Goal: Task Accomplishment & Management: Use online tool/utility

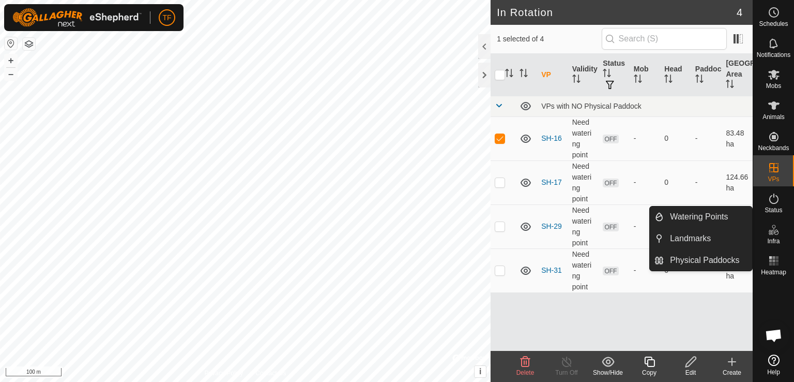
click at [721, 217] on link "Watering Points" at bounding box center [708, 216] width 88 height 21
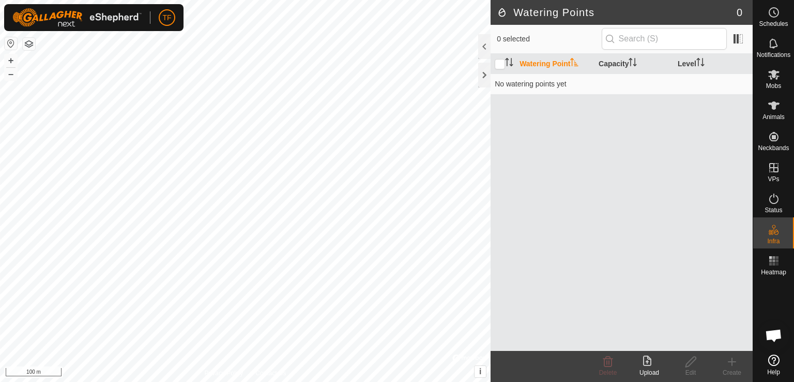
click at [500, 63] on input "checkbox" at bounding box center [500, 64] width 10 height 10
click at [501, 64] on input "checkbox" at bounding box center [500, 64] width 10 height 10
checkbox input "false"
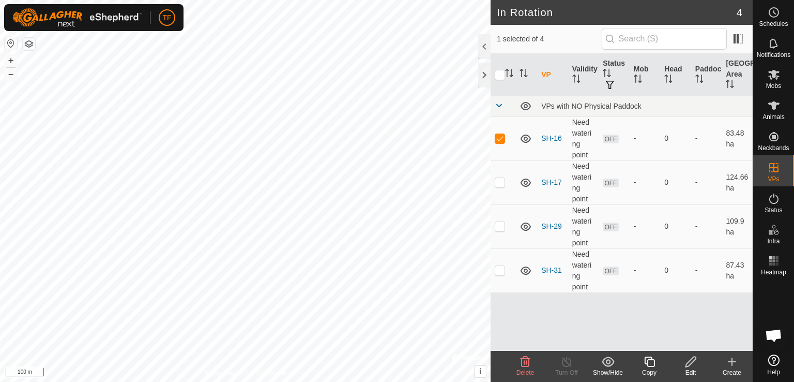
click at [501, 137] on p-checkbox at bounding box center [500, 138] width 10 height 8
checkbox input "false"
click at [609, 137] on span "OFF" at bounding box center [611, 138] width 16 height 9
click at [554, 137] on link "SH-16" at bounding box center [551, 138] width 21 height 8
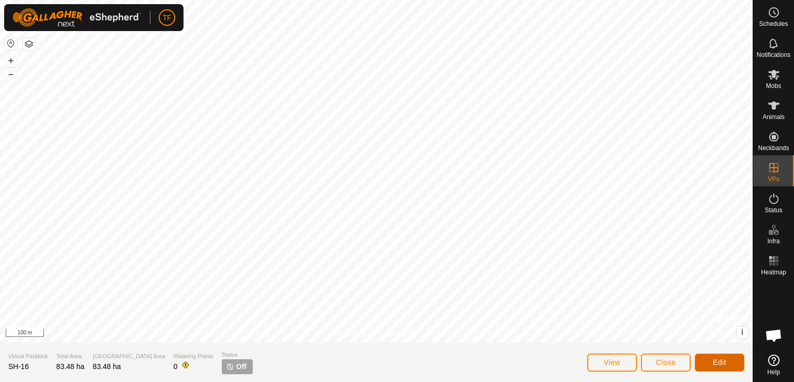
click at [707, 358] on button "Edit" at bounding box center [720, 362] width 50 height 18
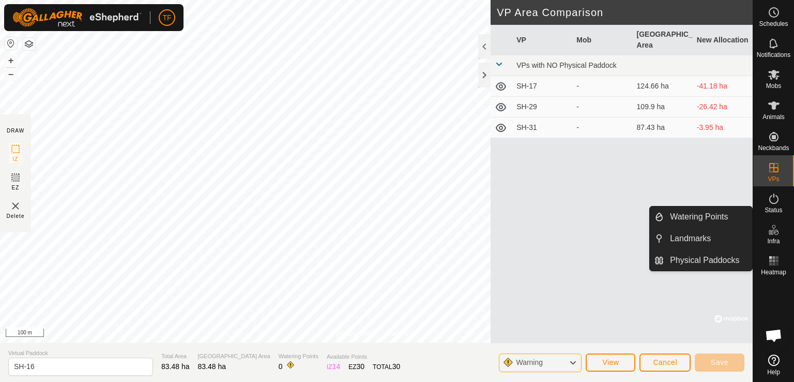
click at [732, 214] on link "Watering Points" at bounding box center [708, 216] width 88 height 21
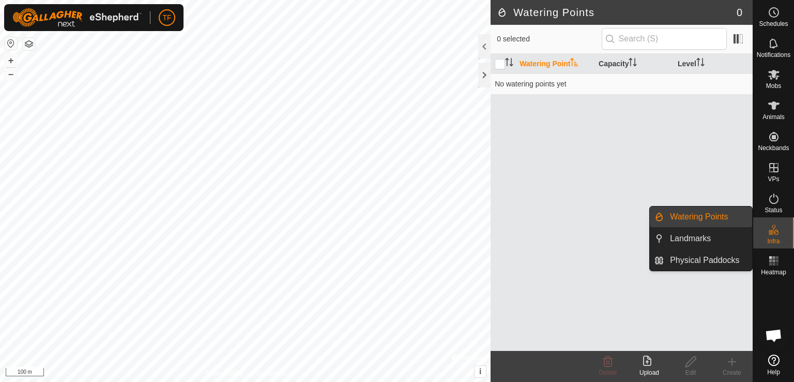
click at [709, 259] on link "Physical Paddocks" at bounding box center [708, 260] width 88 height 21
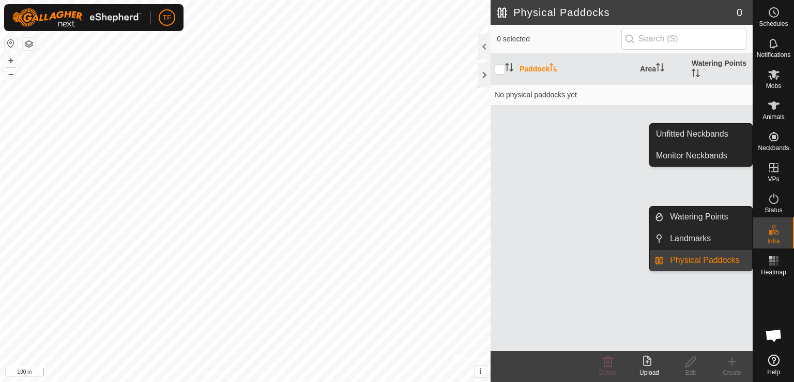
click at [714, 217] on span "Watering Points" at bounding box center [699, 216] width 58 height 12
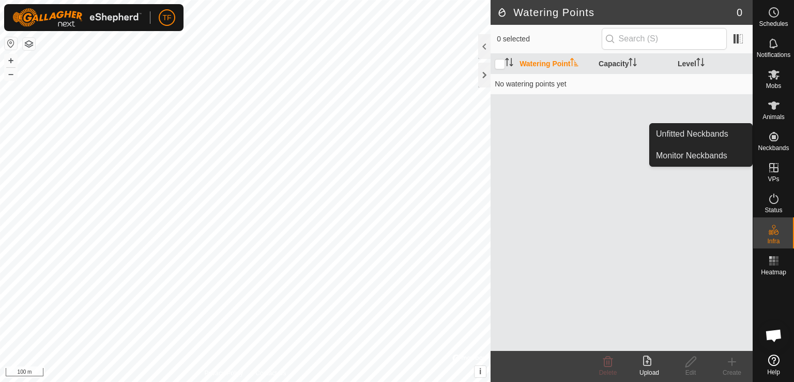
click at [709, 151] on span "Monitor Neckbands" at bounding box center [691, 155] width 71 height 12
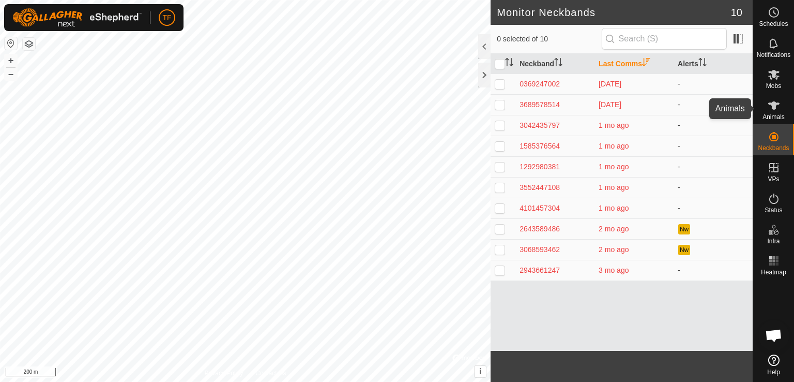
click at [774, 99] on icon at bounding box center [774, 105] width 12 height 12
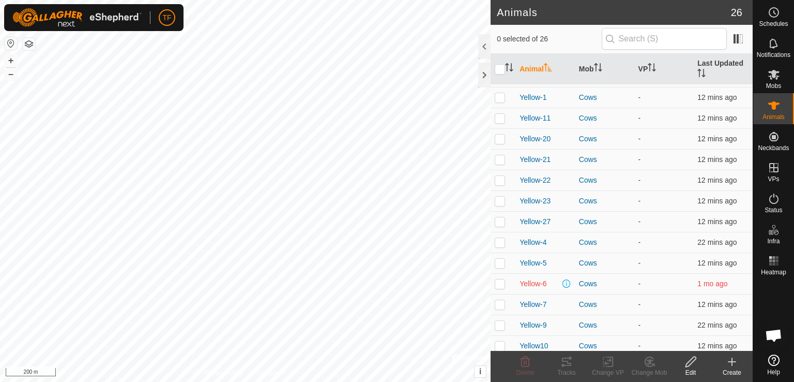
scroll to position [267, 0]
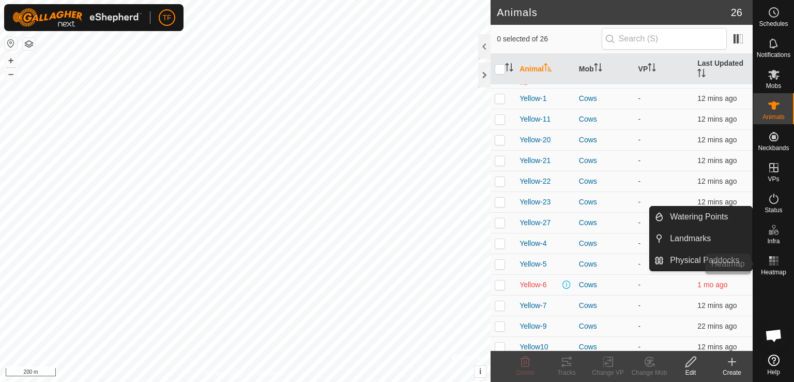
click at [778, 261] on rect at bounding box center [777, 260] width 3 height 3
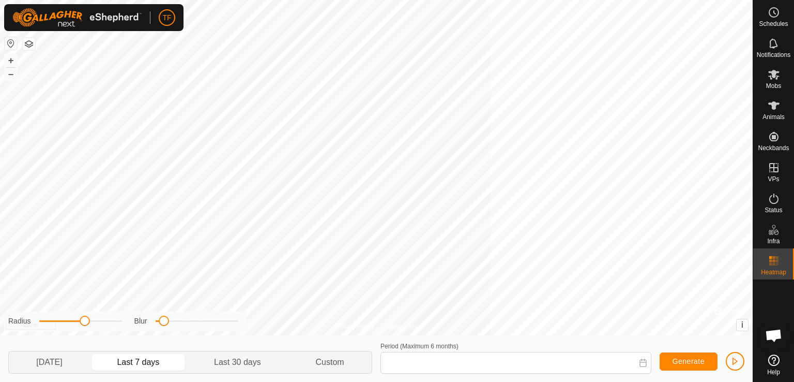
type input "[DATE] - [DATE]"
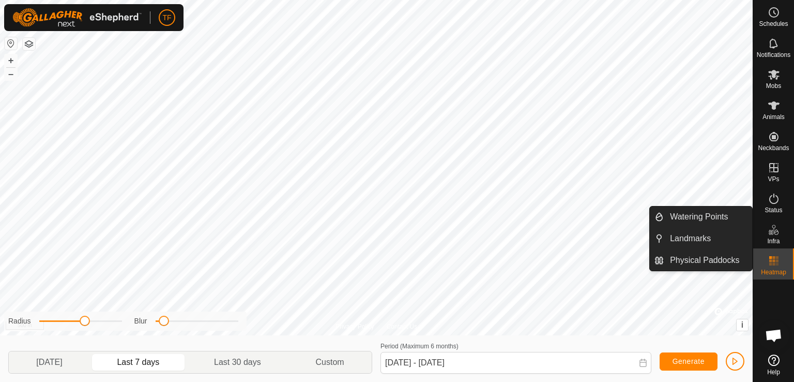
click at [725, 212] on span "Watering Points" at bounding box center [699, 216] width 58 height 12
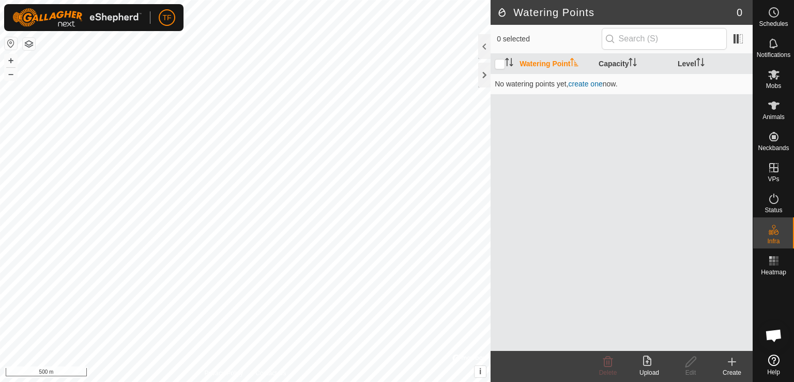
click at [729, 351] on div "Create" at bounding box center [732, 366] width 41 height 31
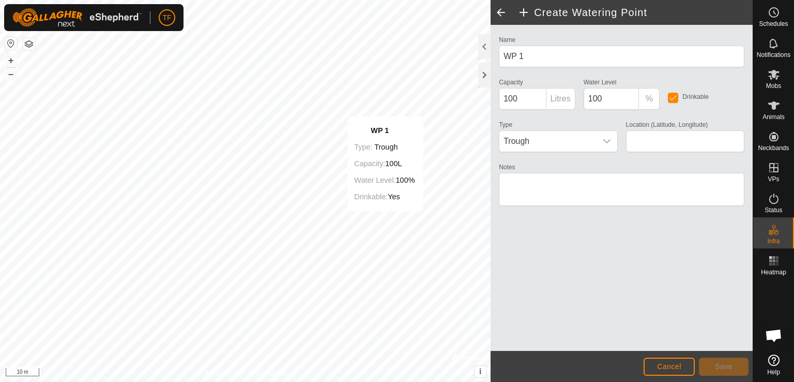
type input "-32.043981, 117.780089"
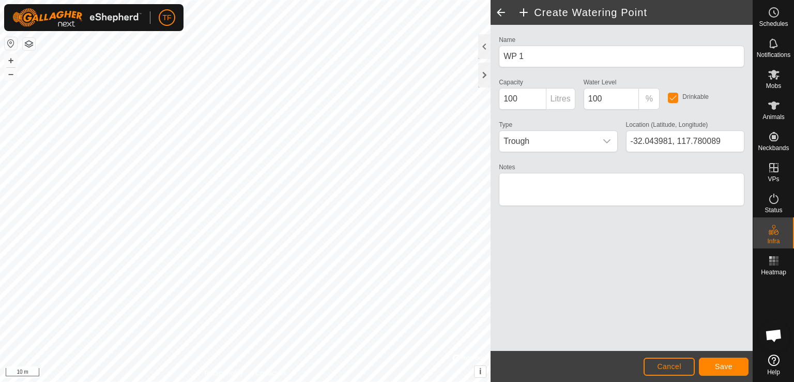
click at [558, 139] on span "Trough" at bounding box center [548, 141] width 97 height 21
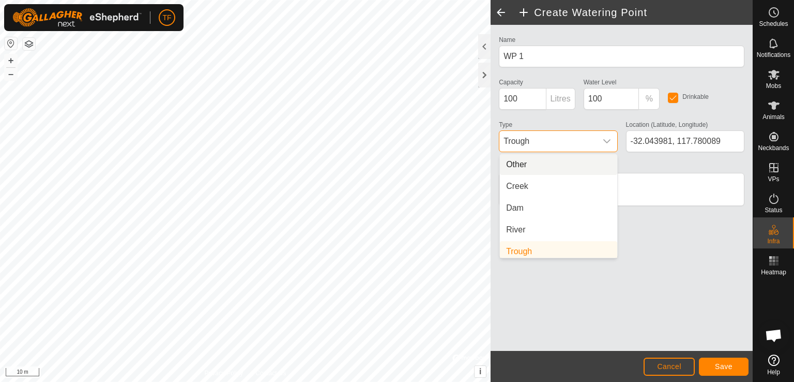
scroll to position [4, 0]
click at [545, 197] on li "Dam" at bounding box center [558, 203] width 117 height 21
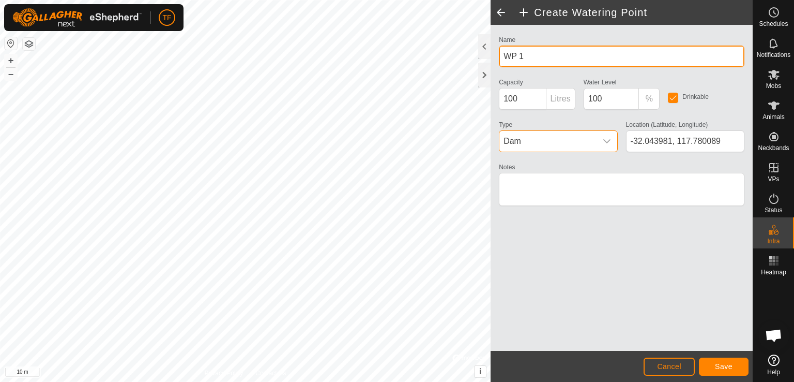
click at [537, 56] on input "WP 1" at bounding box center [622, 57] width 246 height 22
type input "WP 1"
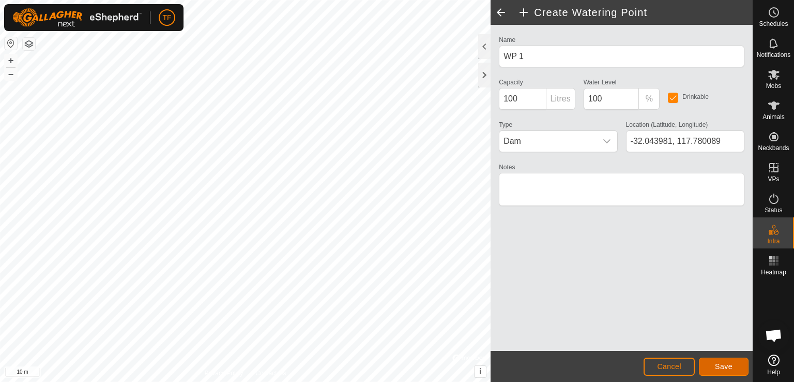
click at [732, 367] on span "Save" at bounding box center [724, 366] width 18 height 8
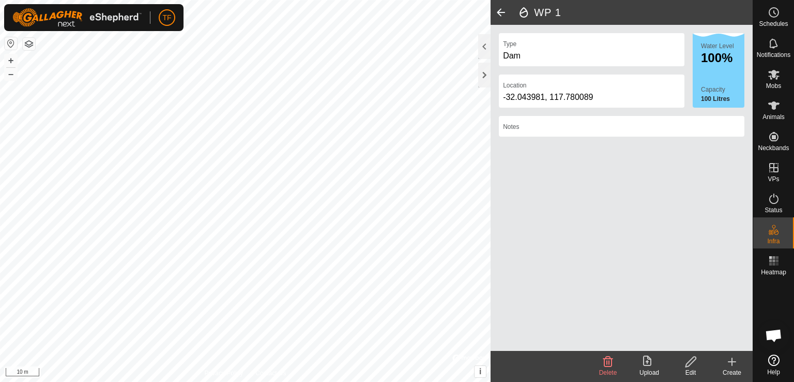
click at [729, 360] on icon at bounding box center [732, 361] width 12 height 12
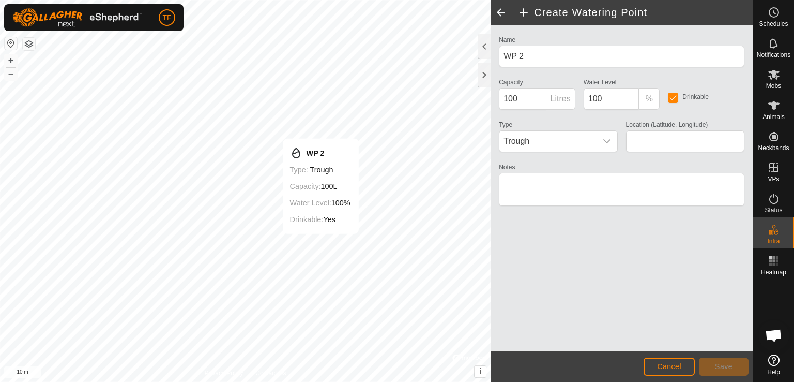
type input "-32.044041, 117.779884"
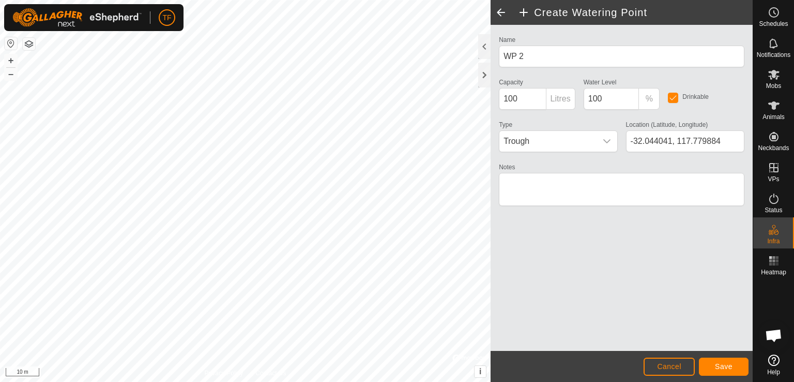
click at [579, 135] on span "Trough" at bounding box center [548, 141] width 97 height 21
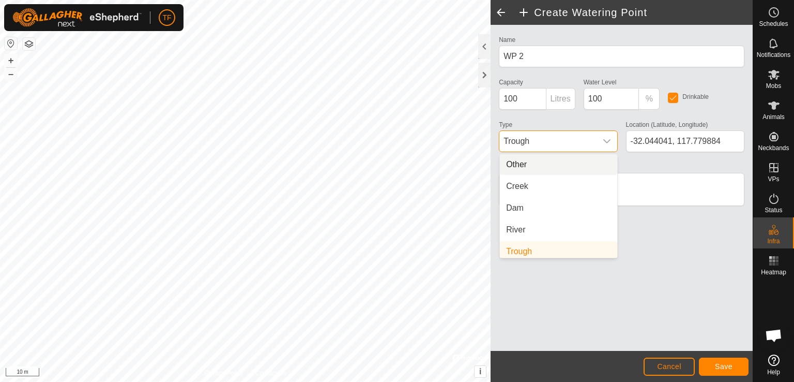
scroll to position [4, 0]
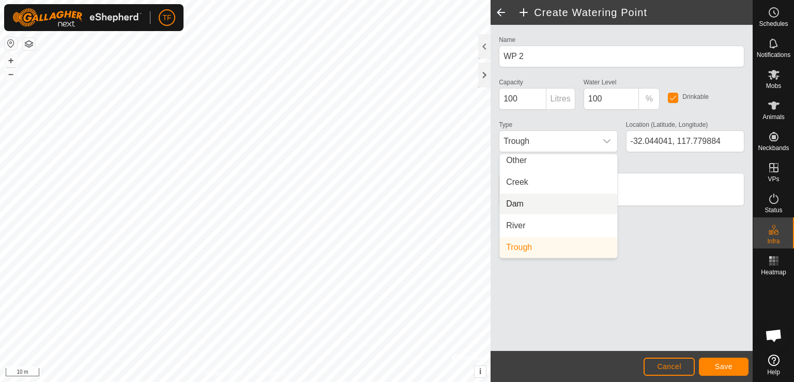
click at [547, 200] on li "Dam" at bounding box center [558, 203] width 117 height 21
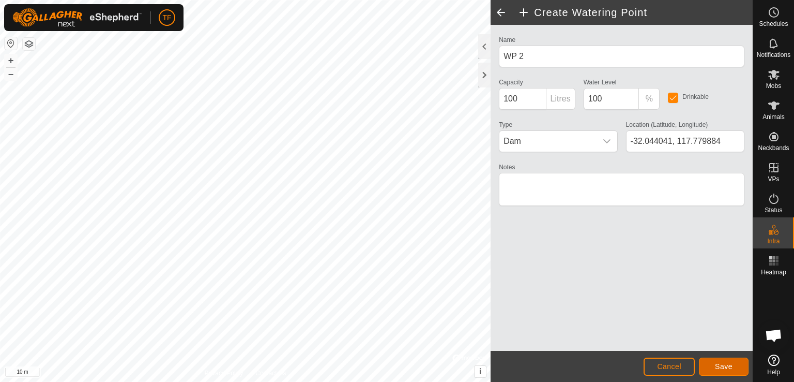
click at [720, 365] on span "Save" at bounding box center [724, 366] width 18 height 8
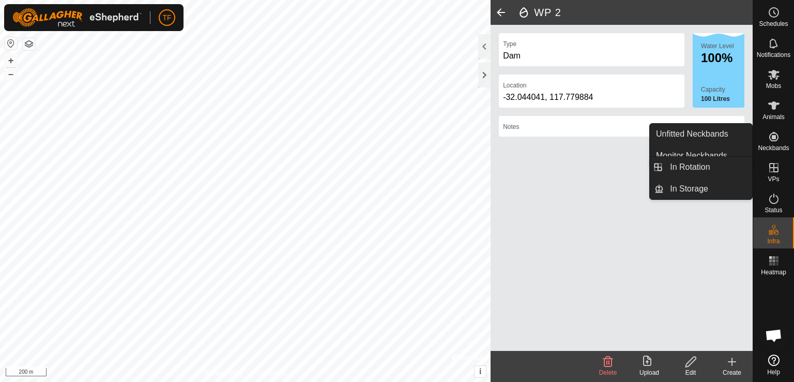
click at [725, 164] on link "In Rotation" at bounding box center [708, 167] width 88 height 21
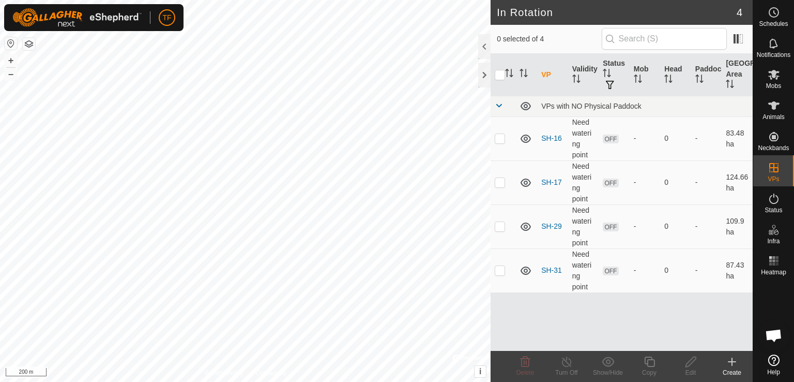
click at [554, 142] on link "SH-16" at bounding box center [551, 138] width 21 height 8
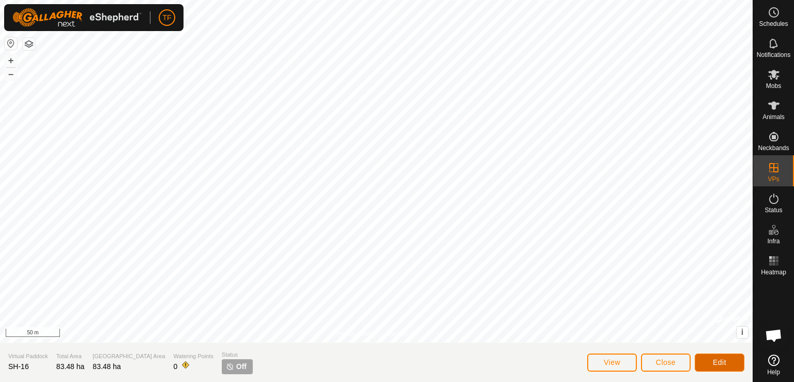
click at [728, 363] on button "Edit" at bounding box center [720, 362] width 50 height 18
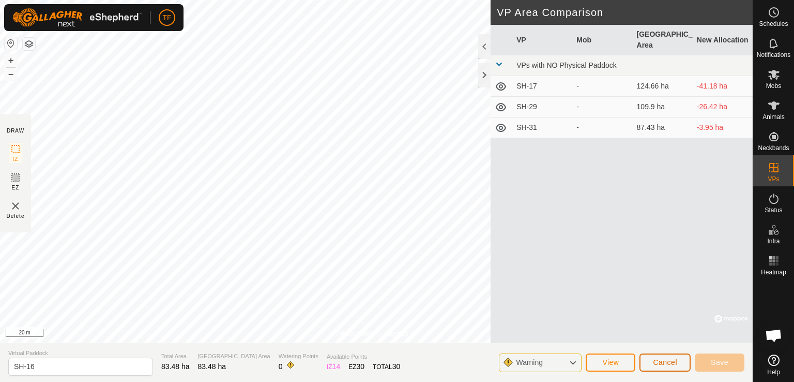
click at [651, 365] on button "Cancel" at bounding box center [665, 362] width 51 height 18
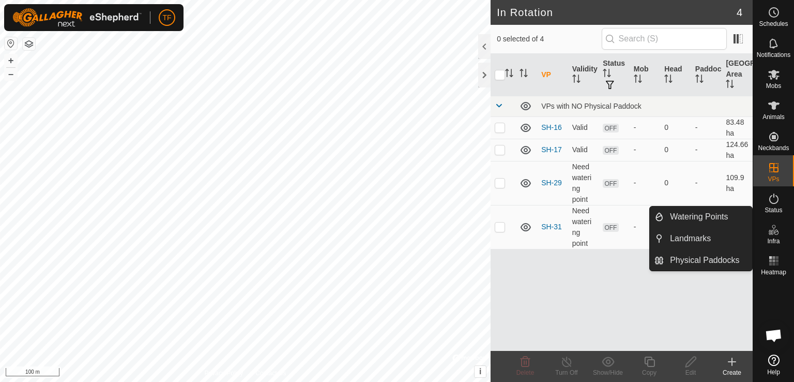
click at [730, 221] on link "Watering Points" at bounding box center [708, 216] width 88 height 21
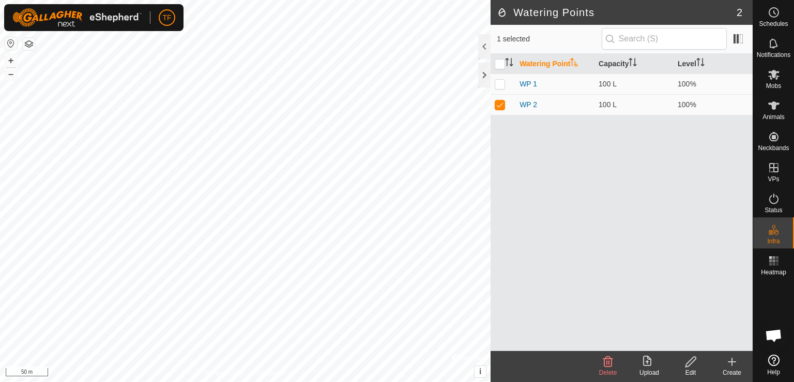
click at [737, 367] on icon at bounding box center [732, 361] width 12 height 12
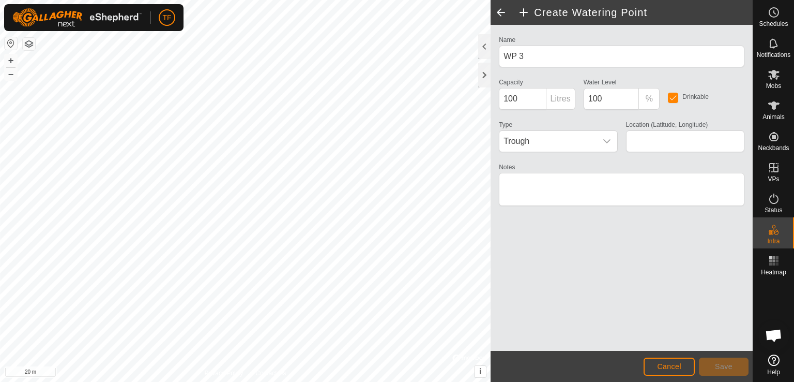
type input "-32.059522, 117.762794"
click at [553, 135] on span "Trough" at bounding box center [548, 141] width 97 height 21
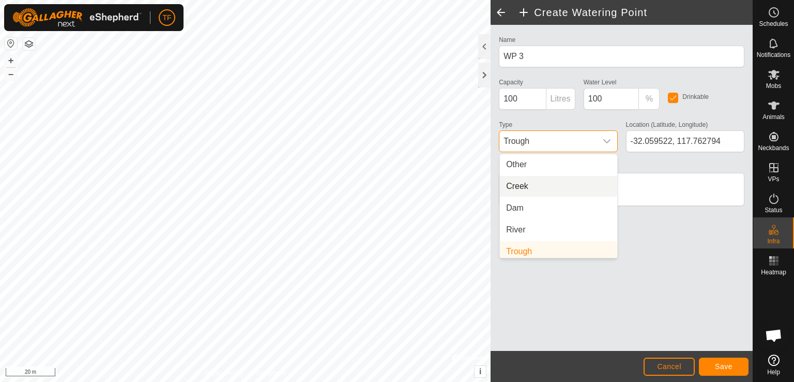
scroll to position [4, 0]
click at [542, 197] on li "Dam" at bounding box center [558, 203] width 117 height 21
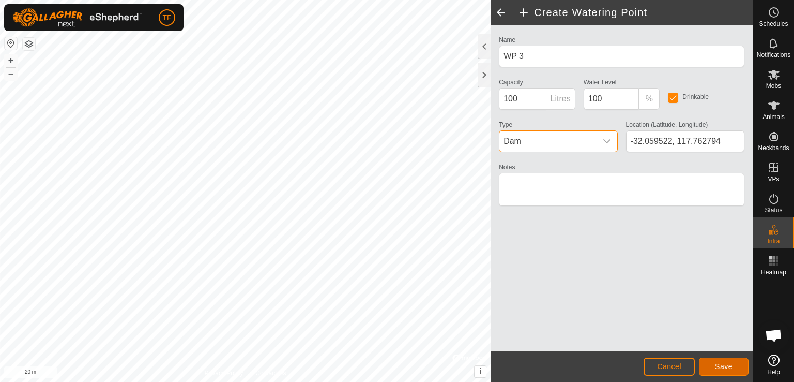
click at [712, 367] on button "Save" at bounding box center [724, 366] width 50 height 18
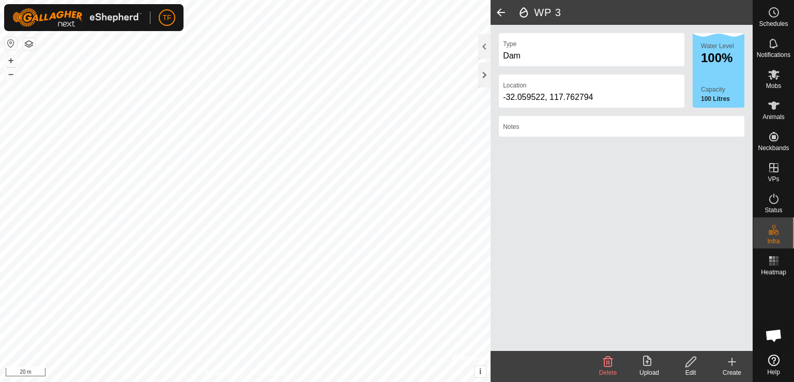
click at [735, 369] on div "Create" at bounding box center [732, 372] width 41 height 9
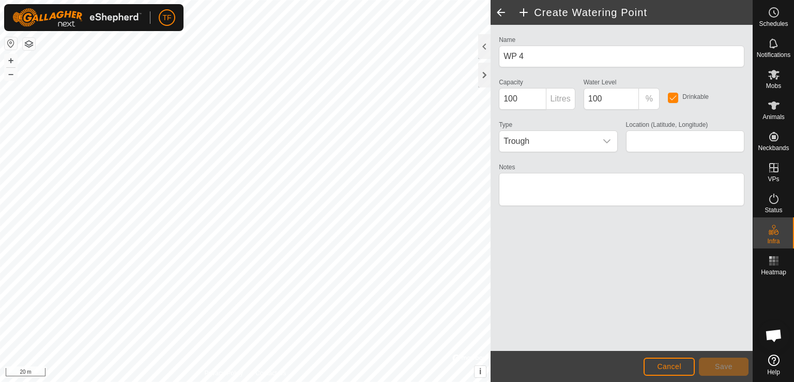
type input "-32.057333, 117.753302"
click at [735, 369] on button "Save" at bounding box center [724, 366] width 50 height 18
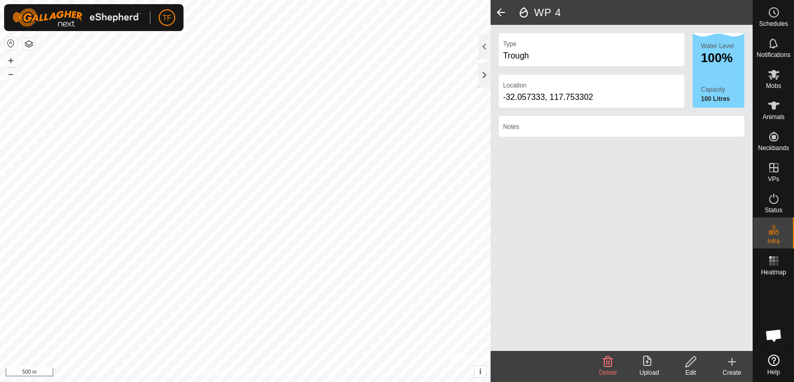
click at [506, 7] on span at bounding box center [501, 12] width 21 height 25
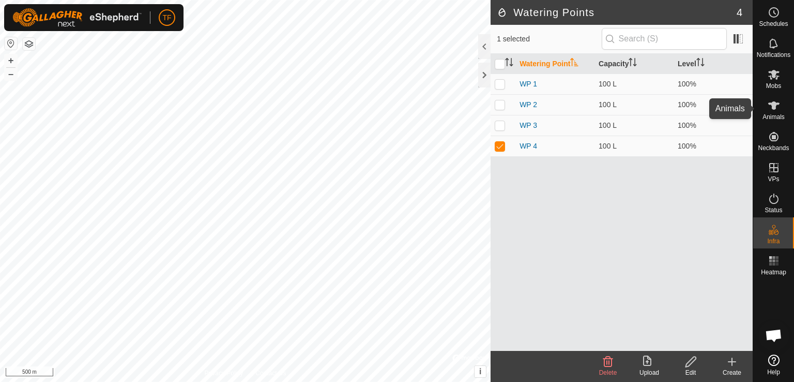
click at [780, 111] on es-animals-svg-icon at bounding box center [774, 105] width 19 height 17
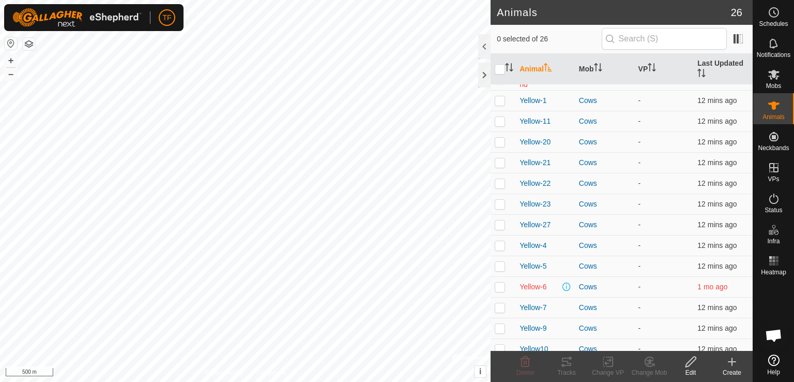
scroll to position [273, 0]
